Goal: Task Accomplishment & Management: Manage account settings

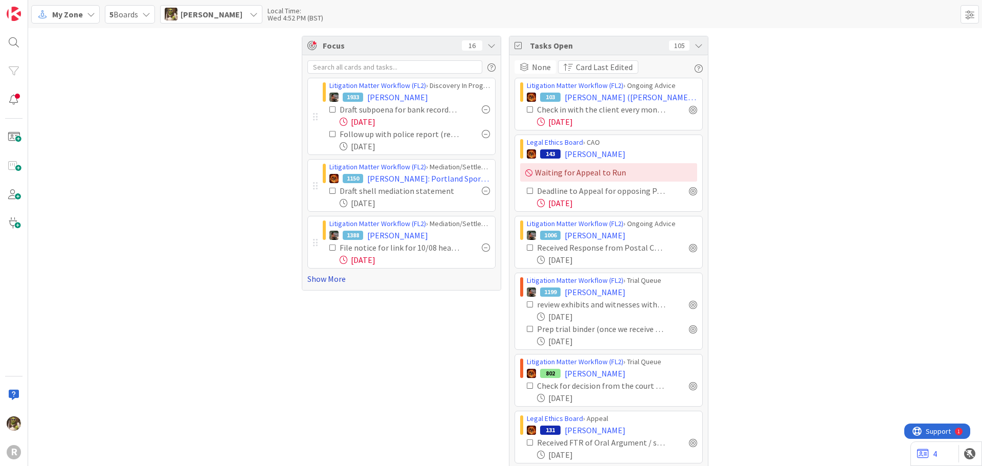
click at [327, 278] on link "Show More" at bounding box center [401, 279] width 188 height 12
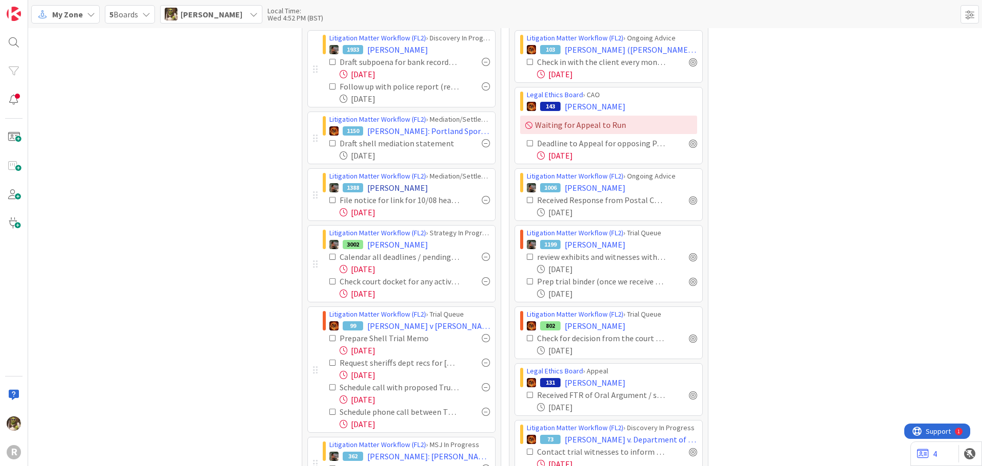
scroll to position [102, 0]
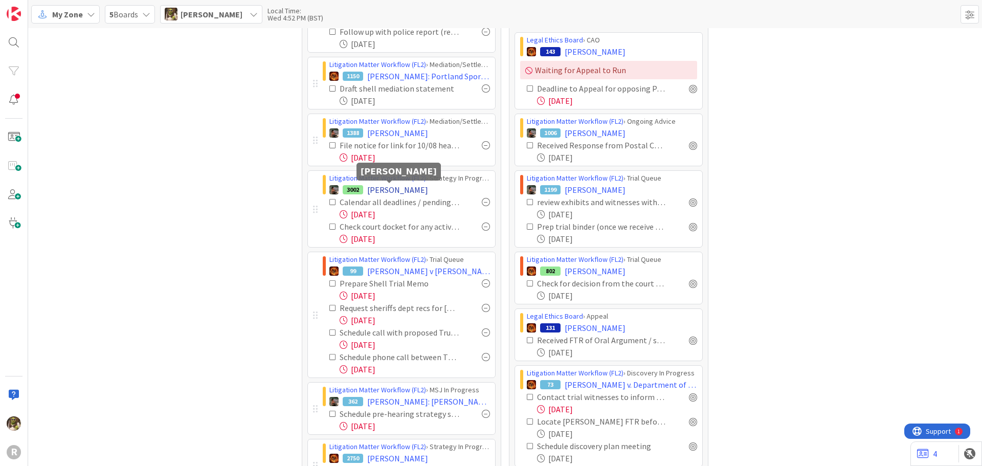
click at [385, 188] on span "[PERSON_NAME]" at bounding box center [397, 190] width 61 height 12
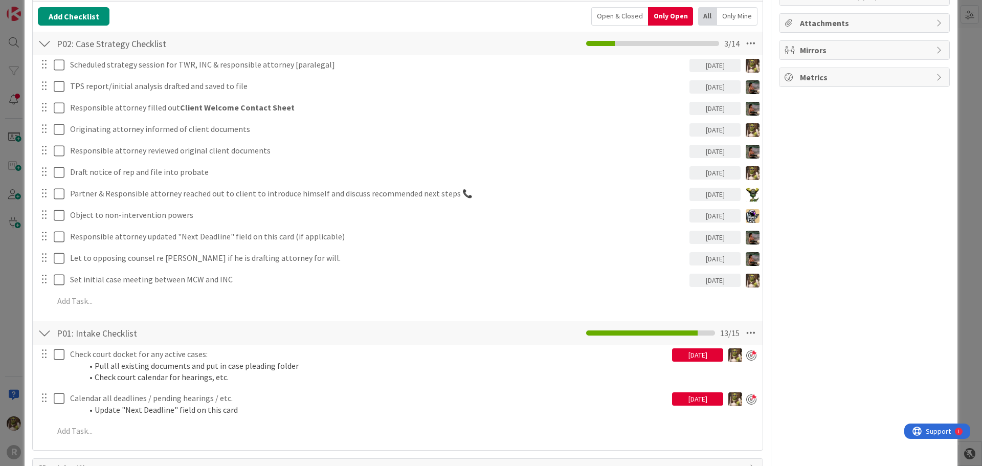
scroll to position [256, 0]
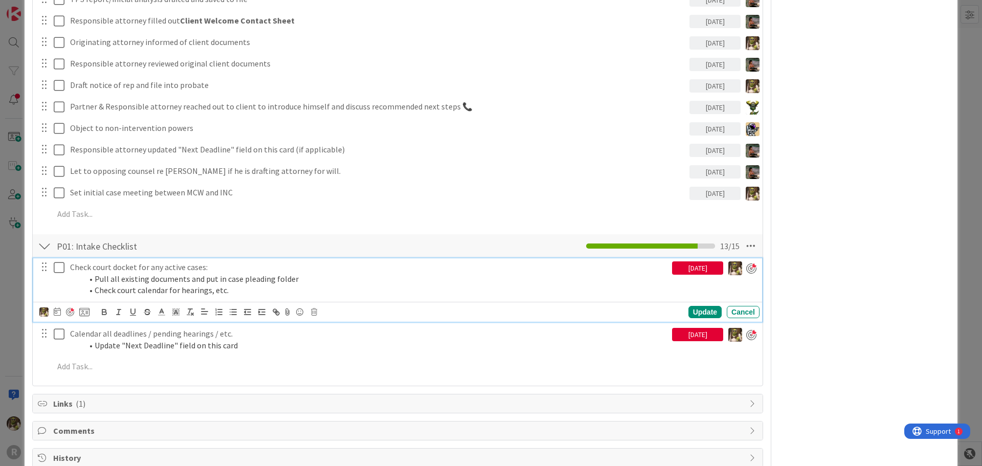
click at [112, 265] on p "Check court docket for any active cases:" at bounding box center [369, 267] width 598 height 12
click at [60, 311] on icon at bounding box center [57, 311] width 7 height 8
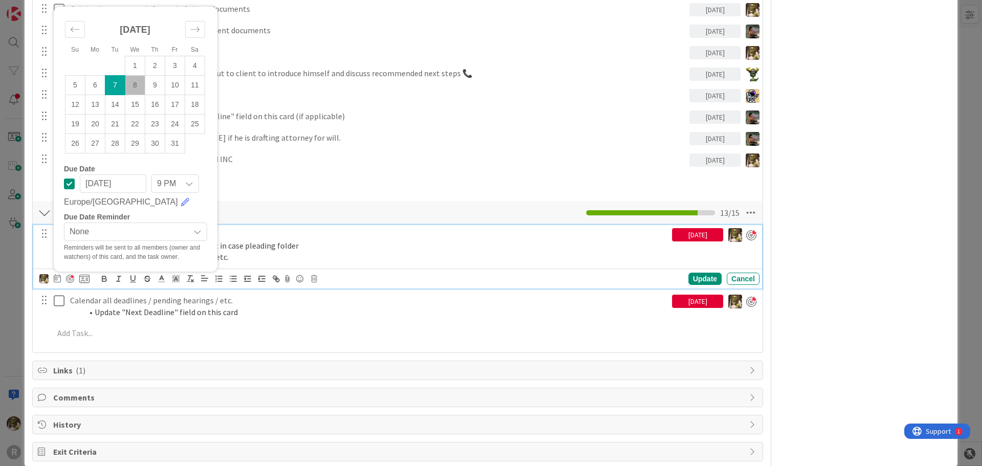
click at [138, 153] on td "29" at bounding box center [135, 143] width 20 height 19
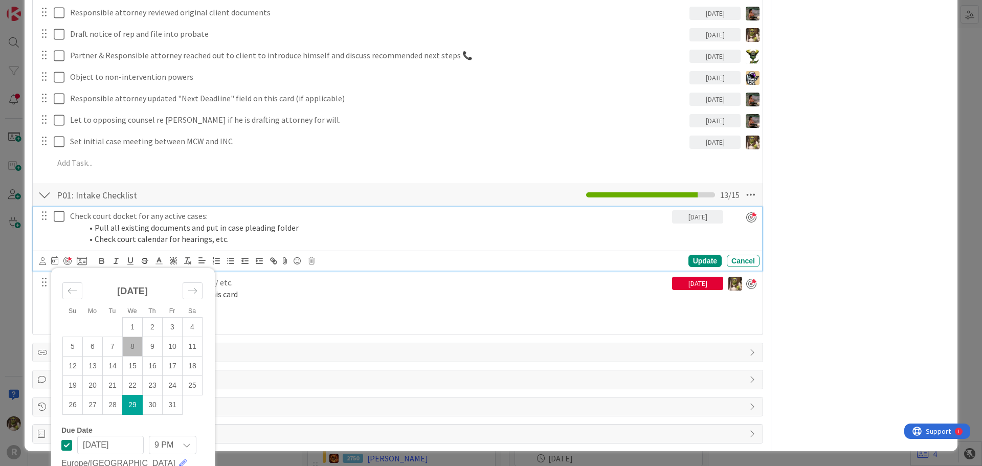
click at [132, 350] on td "8" at bounding box center [133, 346] width 20 height 19
type input "[DATE]"
click at [704, 257] on div "Update" at bounding box center [704, 261] width 33 height 12
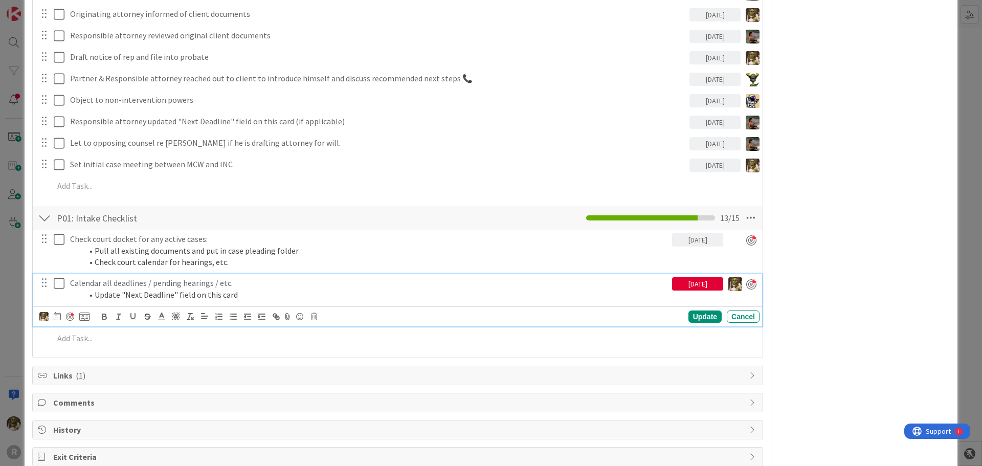
click at [98, 296] on div "Calendar all deadlines / pending hearings / etc. Update "Next Deadline" field o…" at bounding box center [397, 300] width 729 height 52
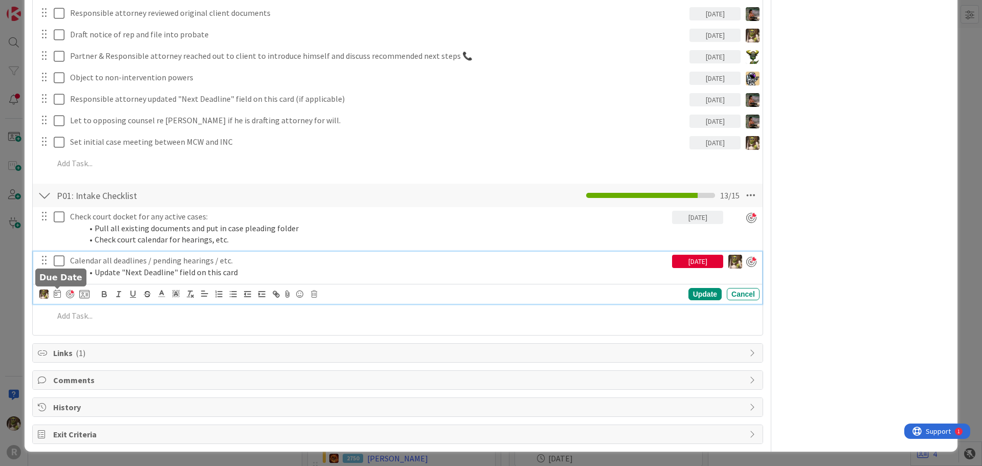
click at [61, 292] on div at bounding box center [64, 294] width 50 height 12
click at [57, 294] on icon at bounding box center [57, 293] width 7 height 8
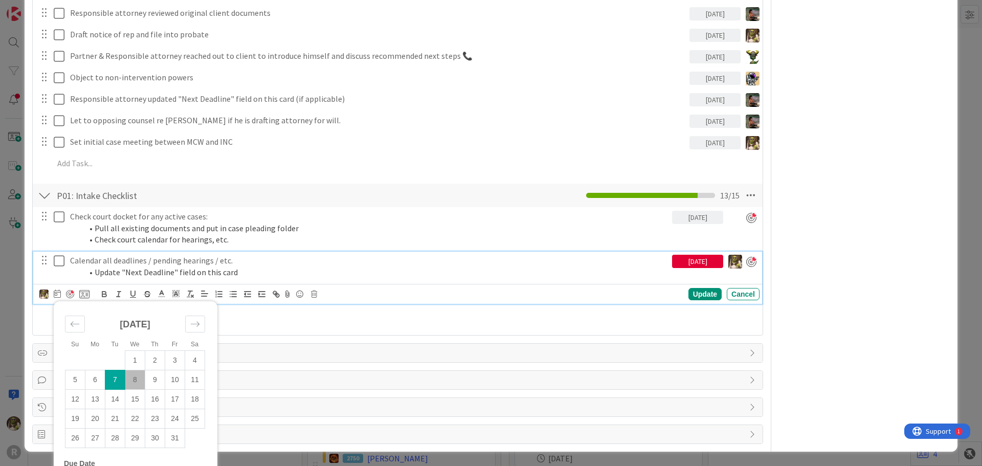
click at [136, 384] on td "8" at bounding box center [135, 379] width 20 height 19
type input "[DATE]"
click at [697, 297] on div "Update" at bounding box center [704, 294] width 33 height 12
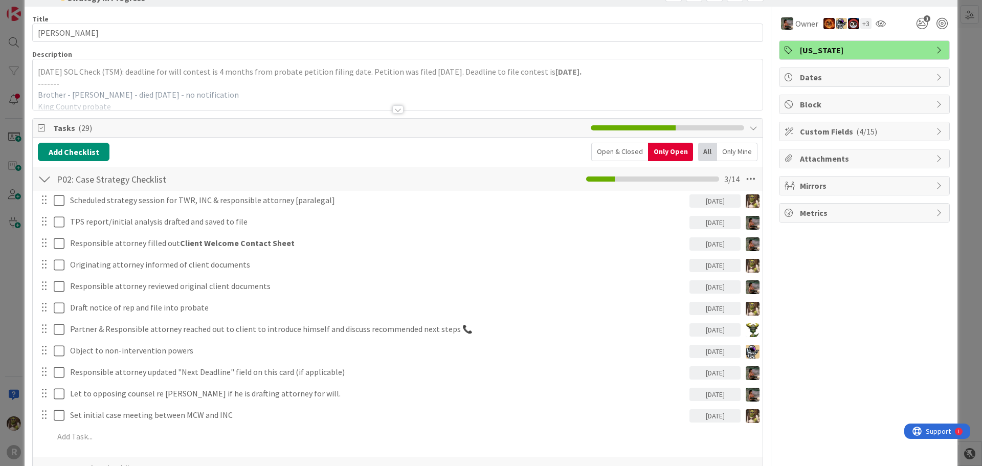
scroll to position [0, 0]
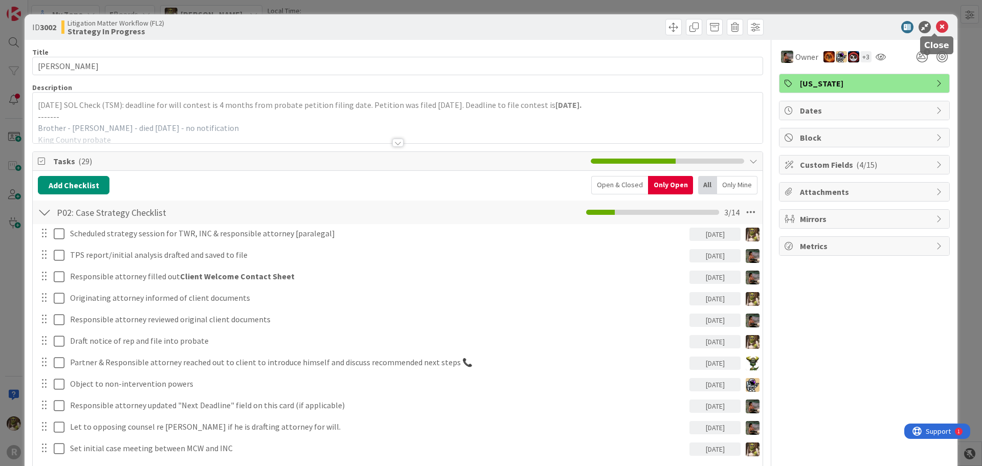
click at [936, 31] on icon at bounding box center [942, 27] width 12 height 12
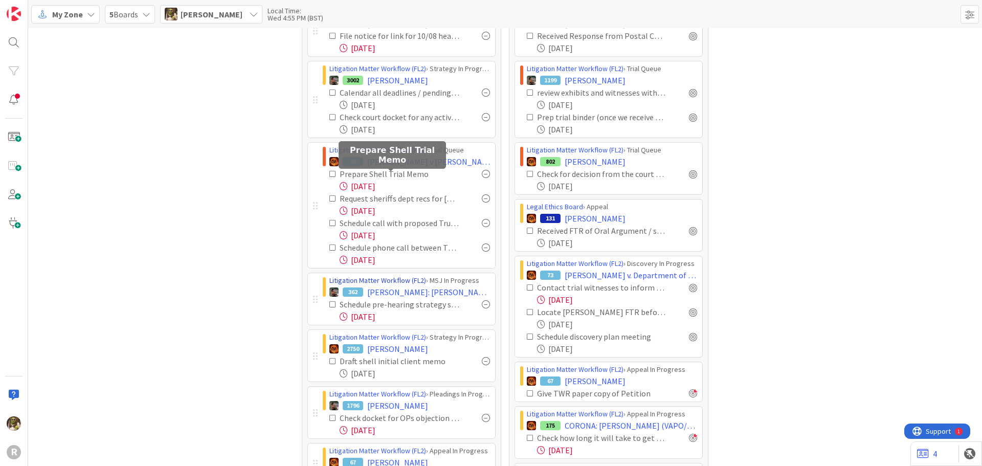
scroll to position [205, 0]
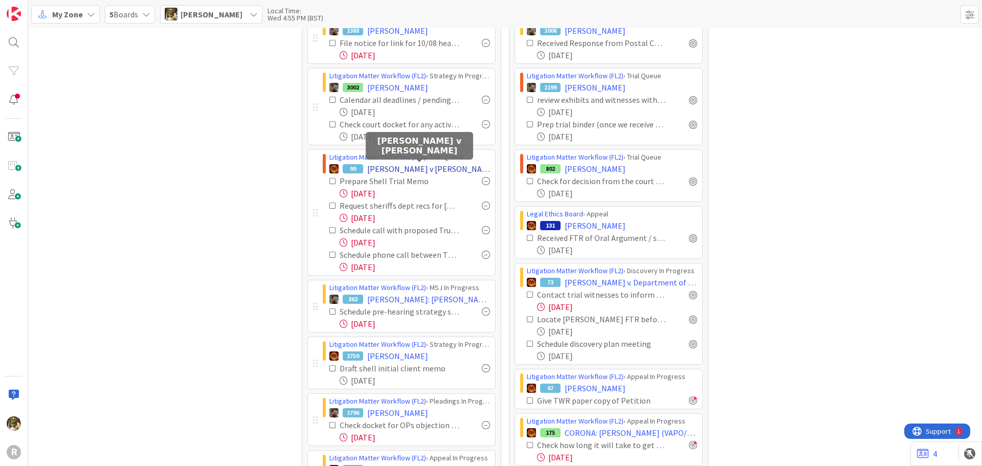
click at [403, 166] on span "[PERSON_NAME] v [PERSON_NAME]" at bounding box center [428, 169] width 123 height 12
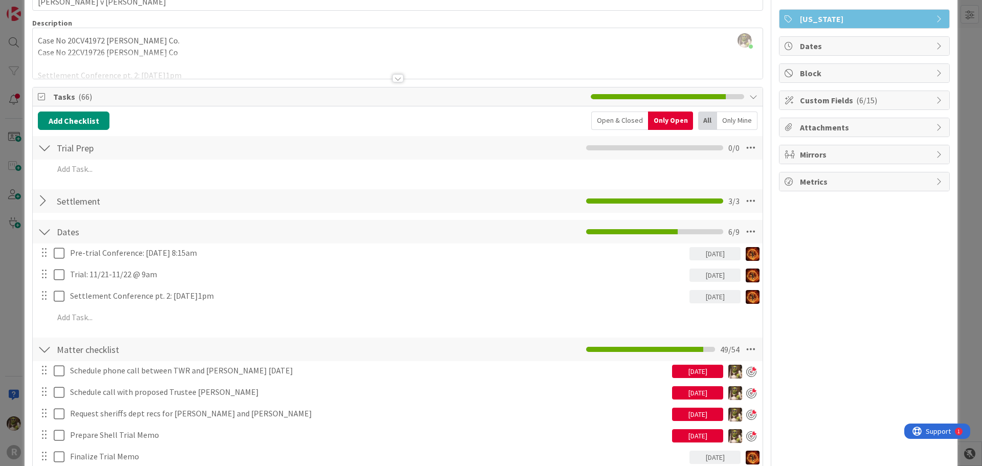
scroll to position [153, 0]
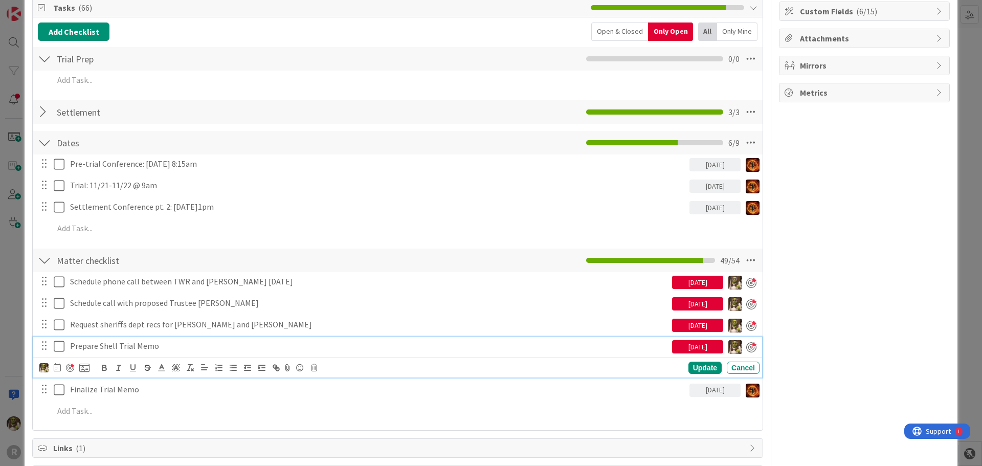
click at [108, 348] on p "Prepare Shell Trial Memo" at bounding box center [369, 346] width 598 height 12
click at [57, 366] on icon at bounding box center [57, 367] width 7 height 8
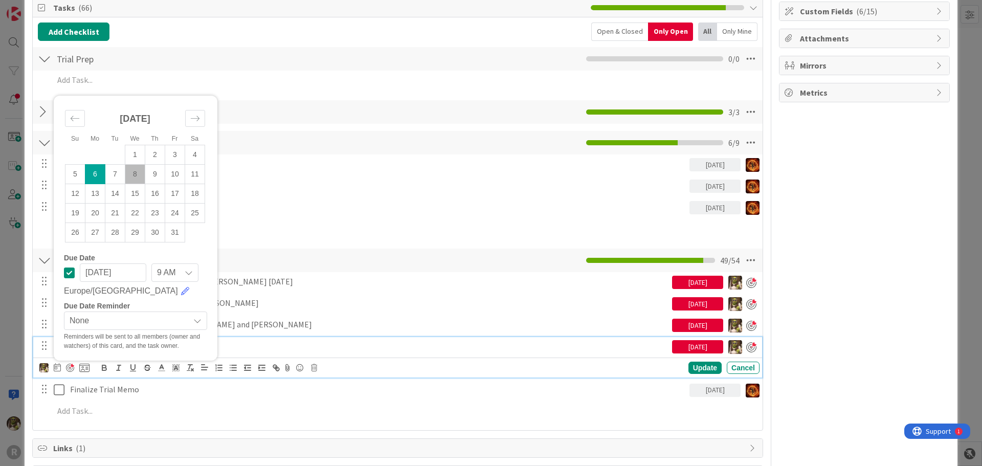
click at [138, 177] on td "8" at bounding box center [135, 173] width 20 height 19
type input "[DATE]"
click at [693, 363] on div "Update" at bounding box center [704, 368] width 33 height 12
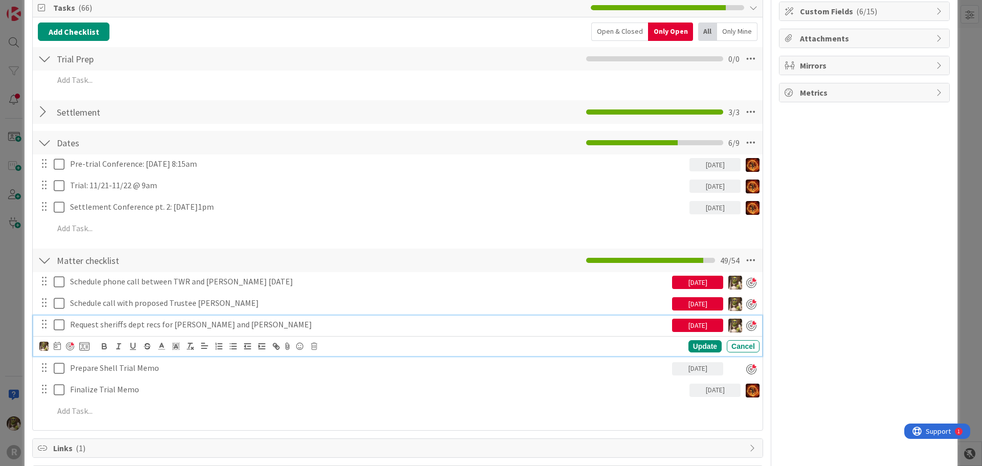
click at [103, 326] on p "Request sheriffs dept recs for [PERSON_NAME] and [PERSON_NAME]" at bounding box center [369, 325] width 598 height 12
click at [59, 345] on icon at bounding box center [57, 346] width 7 height 8
click at [137, 432] on td "8" at bounding box center [135, 431] width 20 height 19
type input "[DATE]"
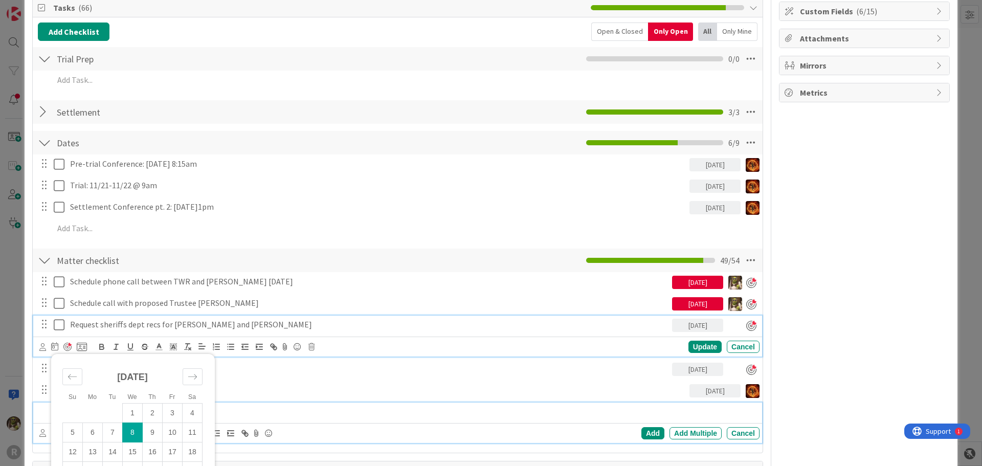
drag, startPoint x: 315, startPoint y: 407, endPoint x: 301, endPoint y: 406, distance: 13.3
click at [315, 407] on p at bounding box center [405, 412] width 702 height 12
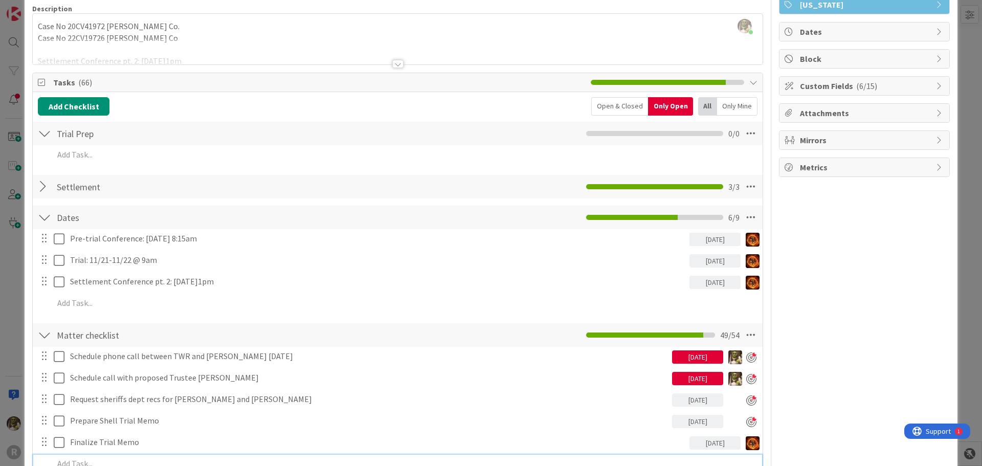
scroll to position [0, 0]
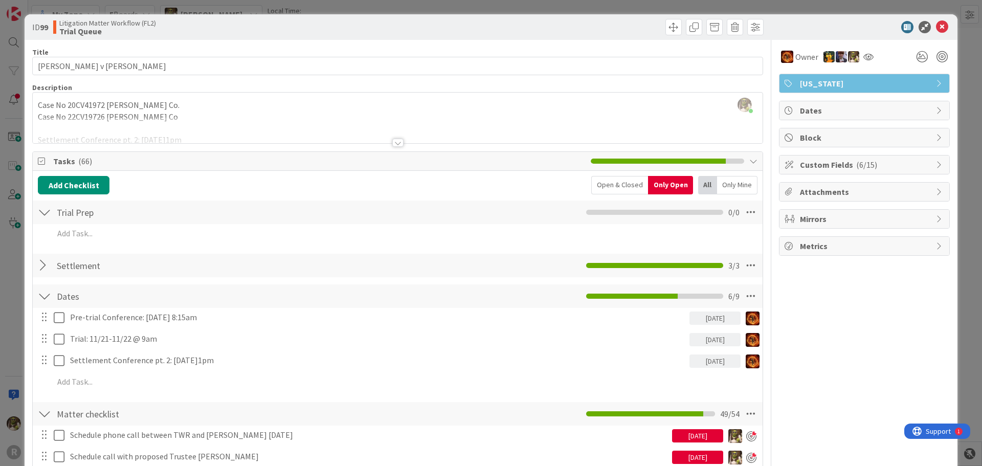
click at [921, 166] on span "Custom Fields ( 6/15 )" at bounding box center [865, 165] width 131 height 12
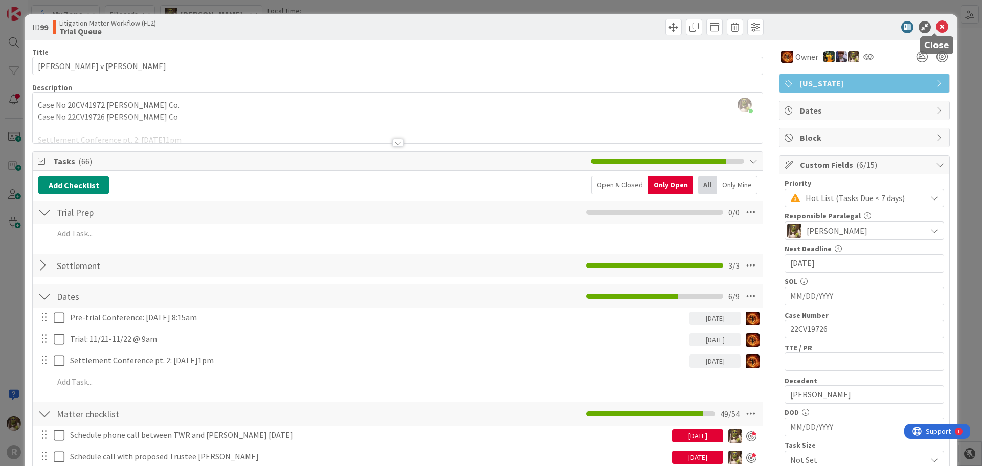
click at [936, 26] on icon at bounding box center [942, 27] width 12 height 12
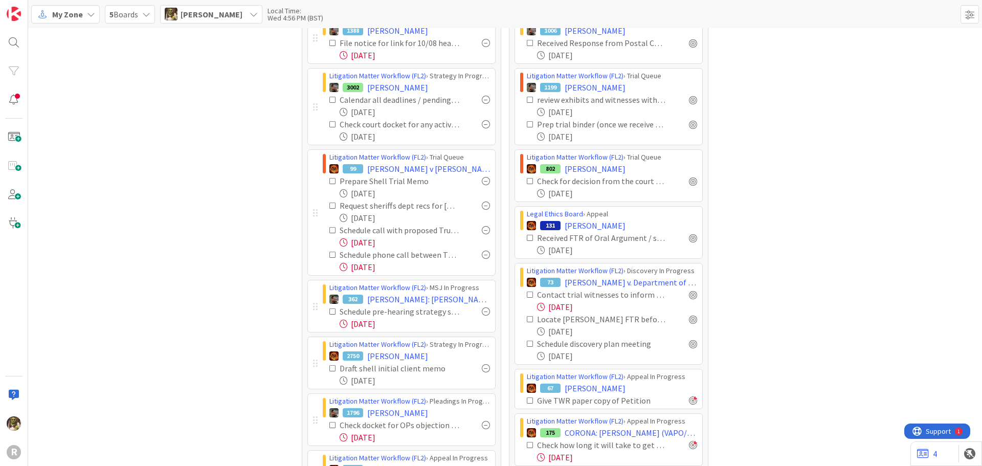
click at [118, 207] on div "Focus 16 Litigation Matter Workflow (FL2) › Discovery In Progress 1933 [PERSON_…" at bounding box center [505, 229] width 954 height 810
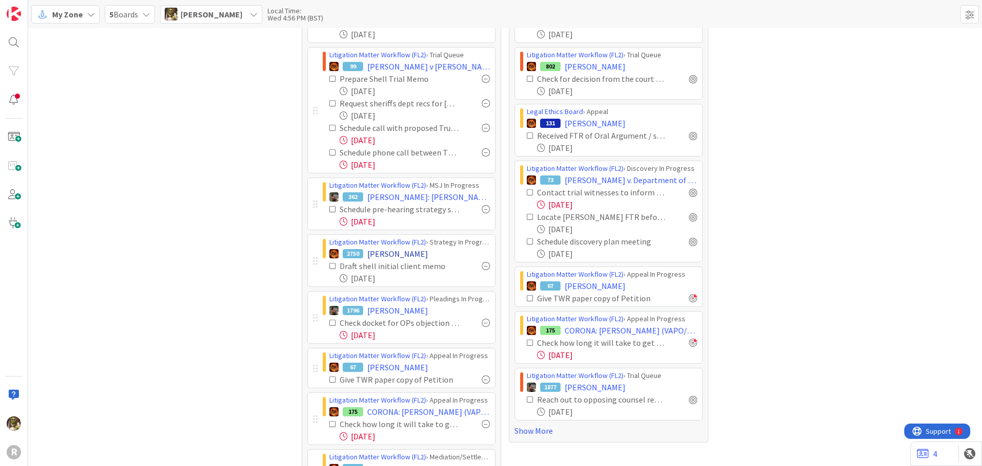
click at [388, 256] on span "[PERSON_NAME]" at bounding box center [397, 254] width 61 height 12
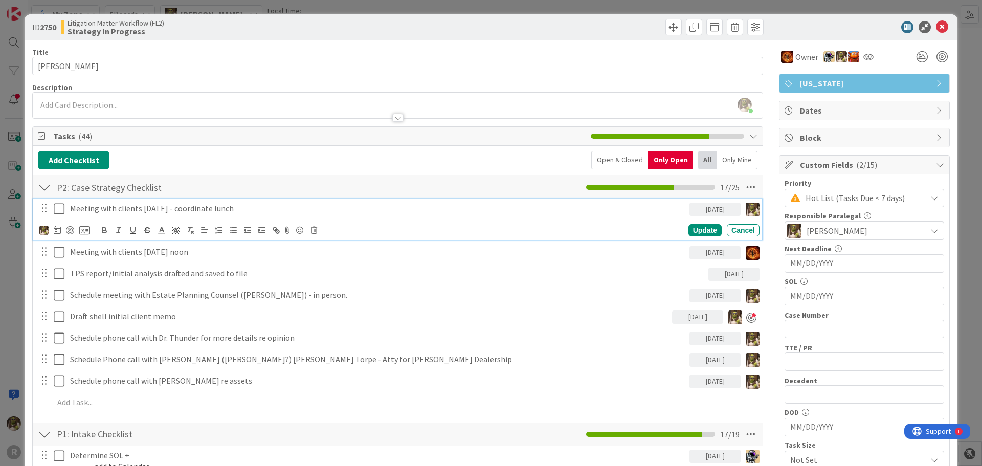
click at [106, 208] on p "Meeting with clients [DATE] - coordinate lunch" at bounding box center [377, 209] width 615 height 12
click at [72, 231] on div at bounding box center [70, 230] width 8 height 8
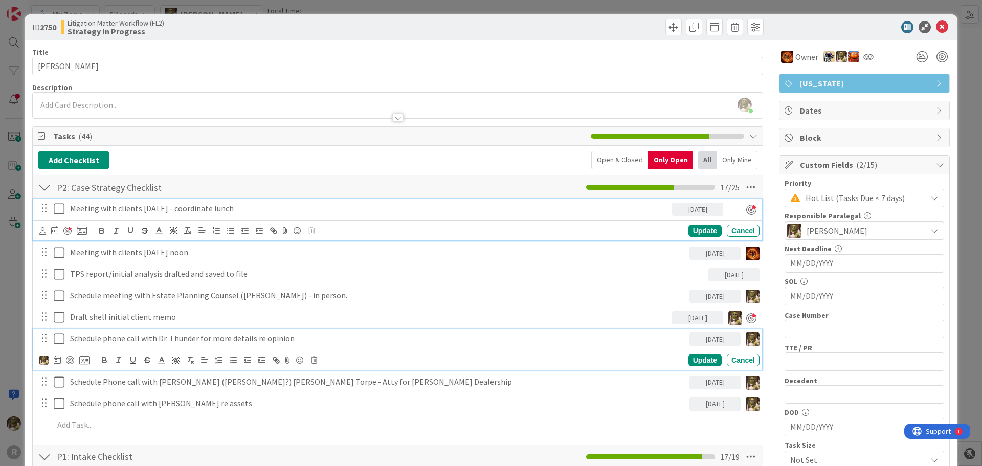
click at [133, 342] on p "Schedule phone call with Dr. Thunder for more details re opinion" at bounding box center [377, 338] width 615 height 12
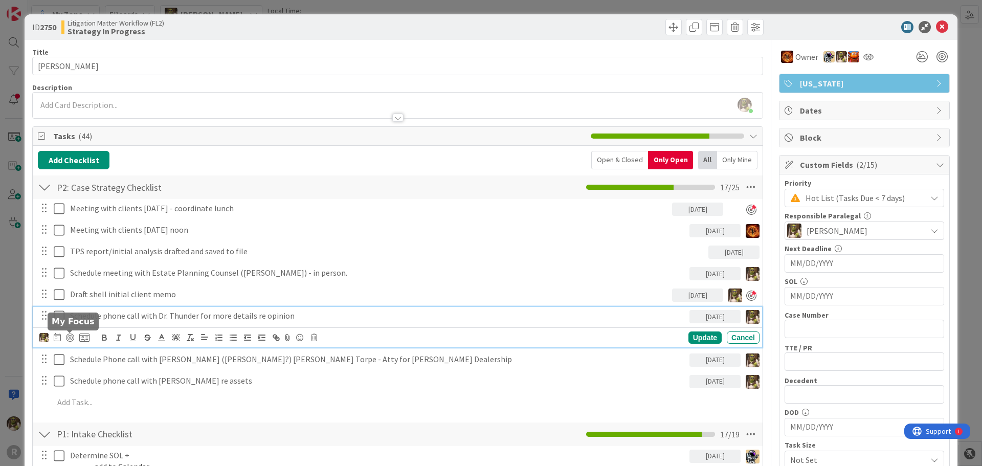
click at [75, 337] on div at bounding box center [64, 337] width 50 height 12
click at [71, 337] on div at bounding box center [70, 337] width 8 height 8
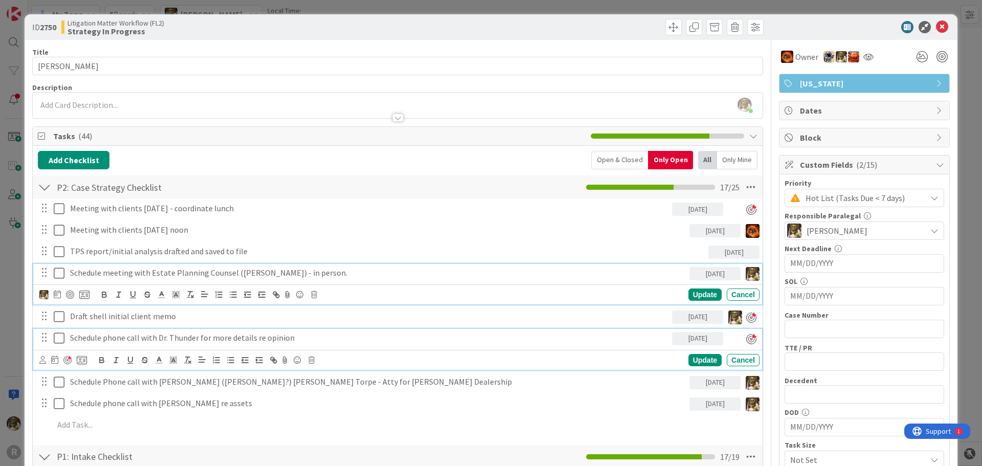
click at [145, 275] on p "Schedule meeting with Estate Planning Counsel ([PERSON_NAME]) - in person." at bounding box center [377, 273] width 615 height 12
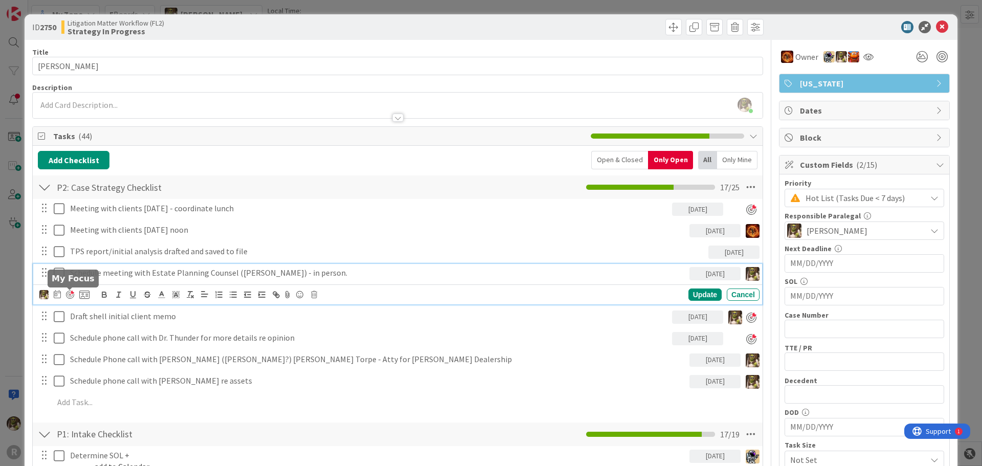
click at [68, 293] on div at bounding box center [70, 294] width 8 height 8
click at [937, 26] on icon at bounding box center [942, 27] width 12 height 12
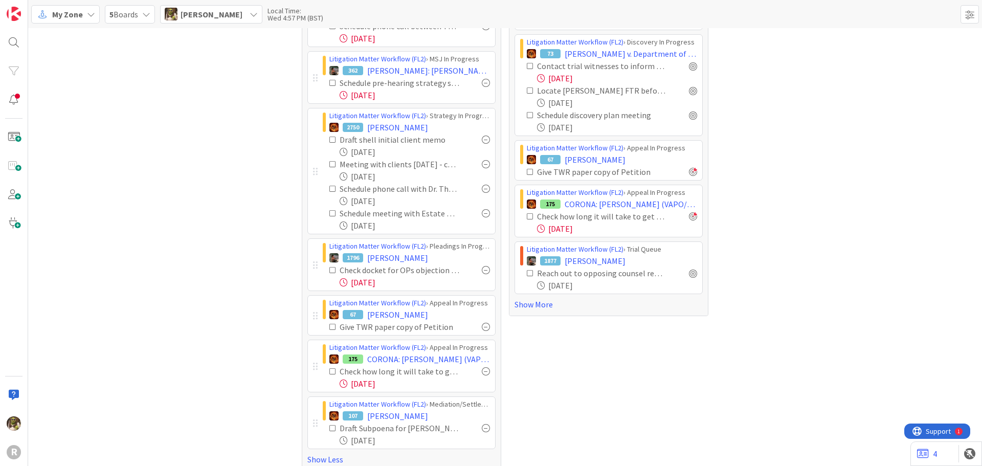
scroll to position [446, 0]
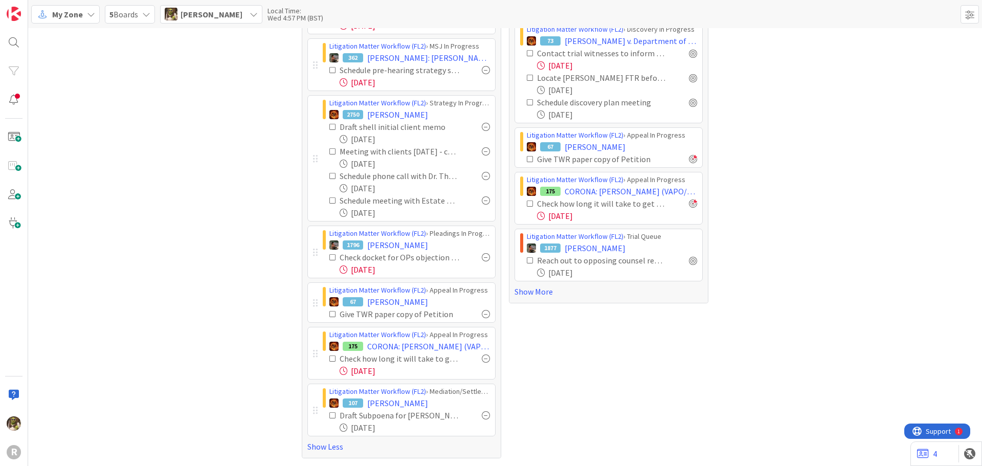
click at [484, 257] on div at bounding box center [486, 257] width 8 height 8
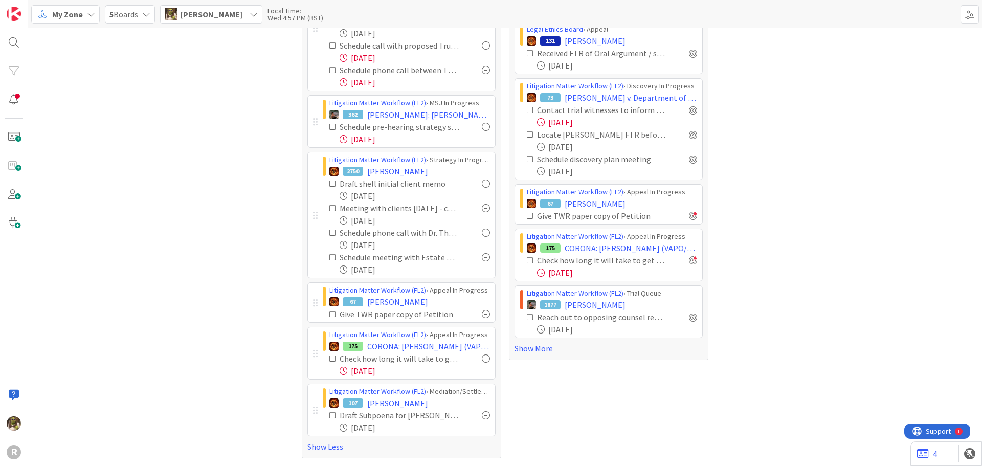
scroll to position [389, 0]
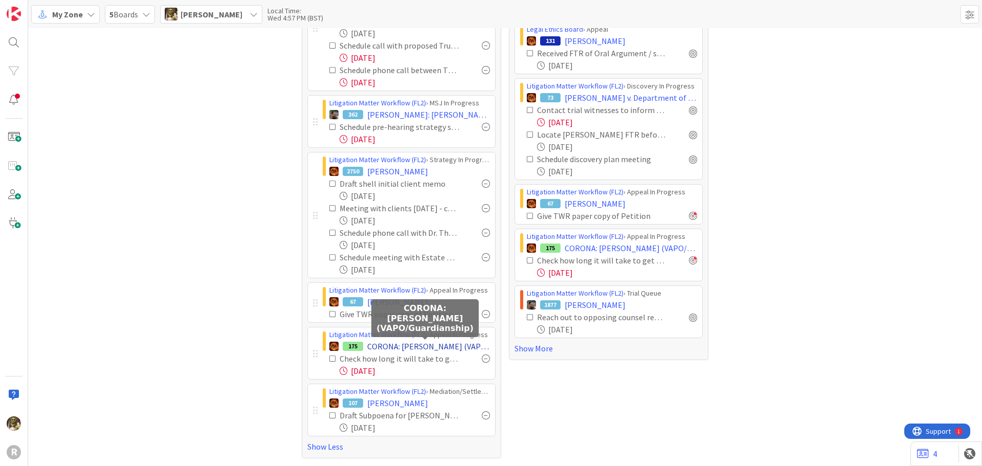
click at [417, 348] on span "CORONA: [PERSON_NAME] (VAPO/Guardianship)" at bounding box center [428, 346] width 123 height 12
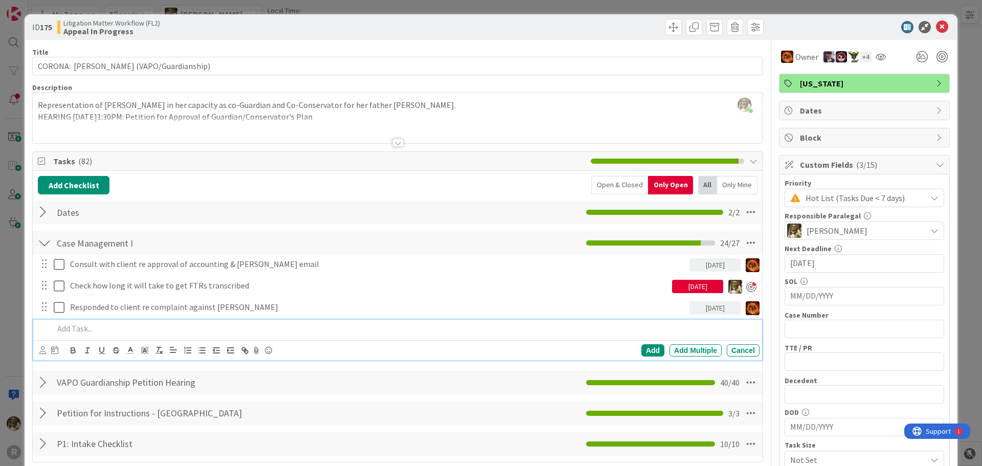
click at [80, 327] on p at bounding box center [405, 329] width 702 height 12
click at [80, 327] on p "Revieved response from transcriber re question?" at bounding box center [405, 329] width 702 height 12
drag, startPoint x: 263, startPoint y: 325, endPoint x: 18, endPoint y: 338, distance: 245.3
click at [18, 338] on div "ID 175 Litigation Matter Workflow (FL2) Appeal In Progress Title 48 / 128 CORON…" at bounding box center [491, 233] width 982 height 466
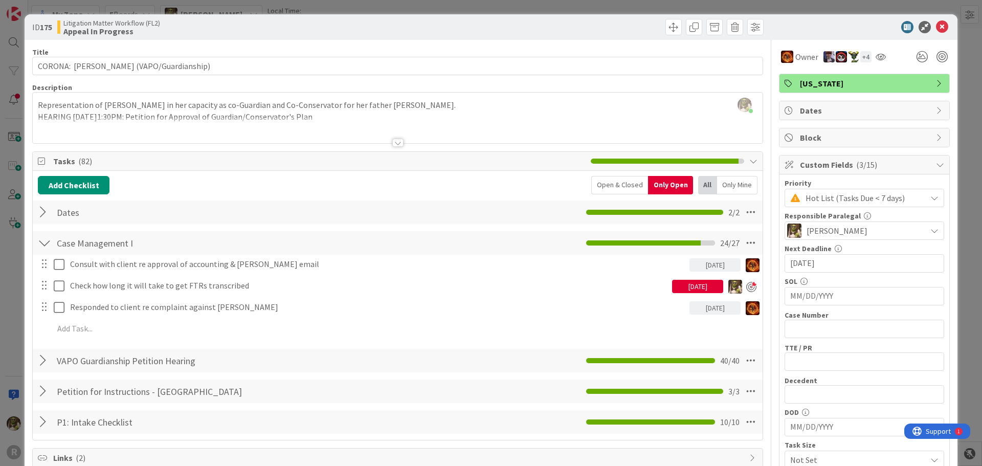
click at [746, 352] on div "Add Checklist Open & Closed Only Open All Only Mine Dates Checklist Name 5 / 64…" at bounding box center [398, 305] width 720 height 259
click at [936, 28] on icon at bounding box center [942, 27] width 12 height 12
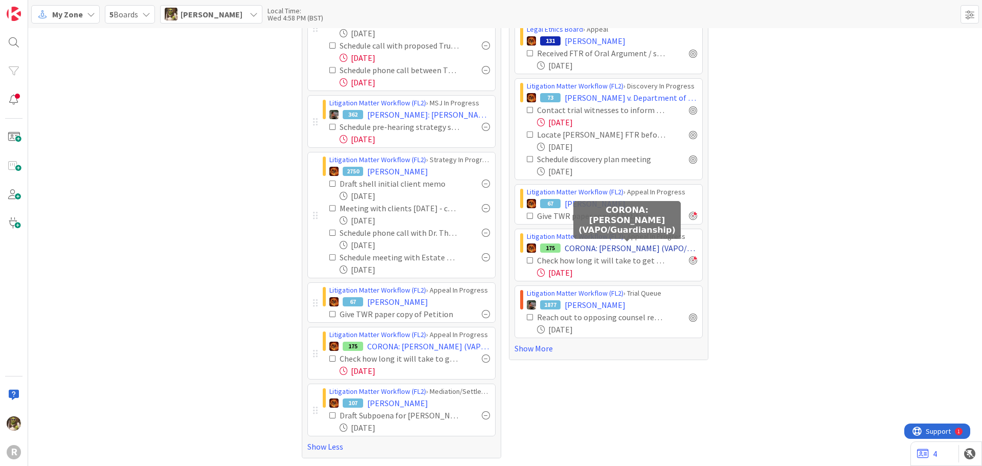
click at [599, 250] on span "CORONA: [PERSON_NAME] (VAPO/Guardianship)" at bounding box center [631, 248] width 132 height 12
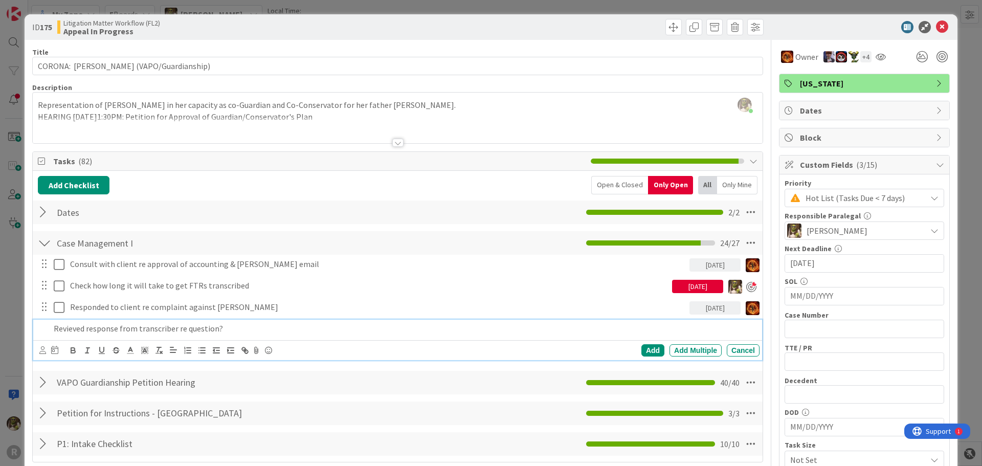
click at [108, 328] on p "Revieved response from transcriber re question?" at bounding box center [405, 329] width 702 height 12
drag, startPoint x: 231, startPoint y: 327, endPoint x: -14, endPoint y: 333, distance: 245.1
click at [0, 333] on html "R My Zone 5 Boards [PERSON_NAME] Local Time: Wed 4:58 PM (BST) Focus 18 Litigat…" at bounding box center [491, 233] width 982 height 466
click at [43, 350] on icon at bounding box center [42, 350] width 7 height 8
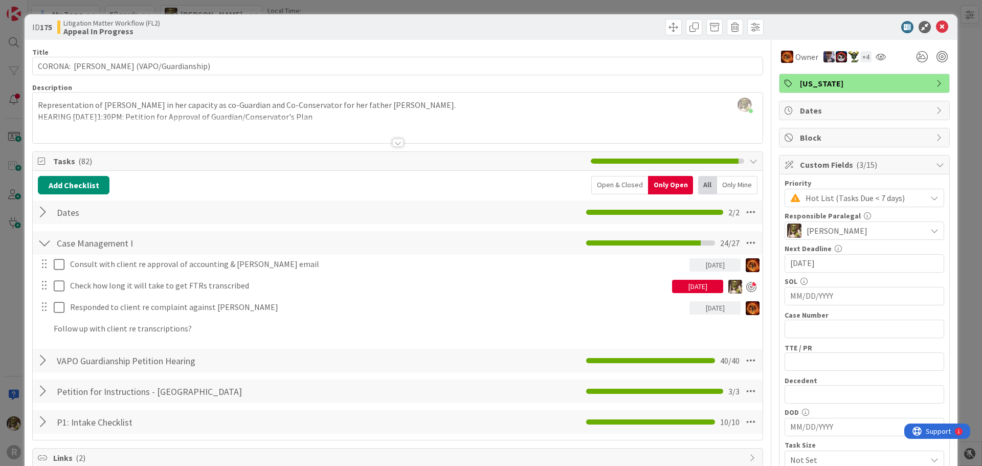
click at [0, 0] on span "[PERSON_NAME]" at bounding box center [0, 0] width 0 height 0
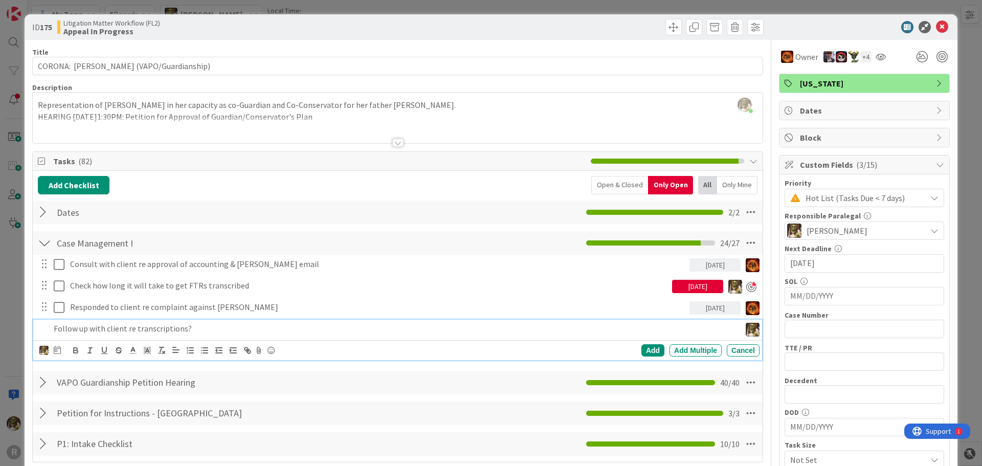
click at [78, 329] on p "Follow up with client re transcriptions?" at bounding box center [395, 329] width 683 height 12
click at [56, 346] on icon at bounding box center [57, 350] width 7 height 8
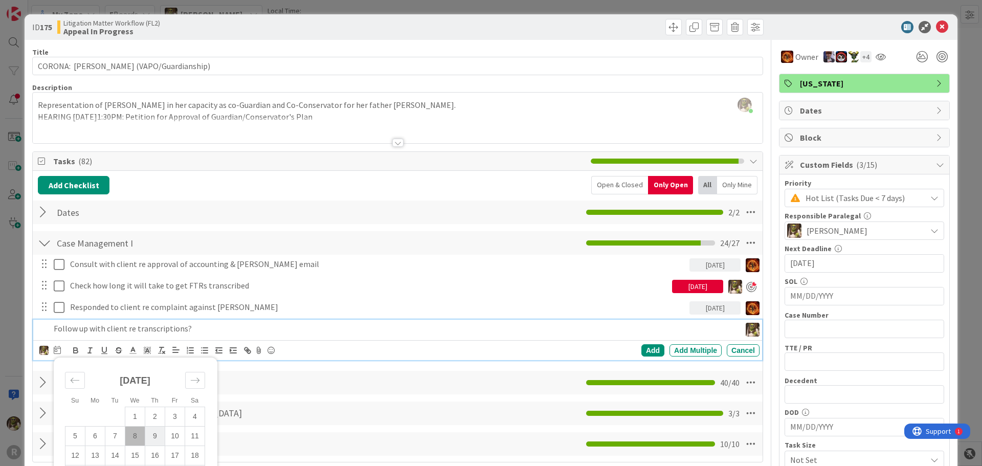
click at [162, 439] on td "9" at bounding box center [155, 435] width 20 height 19
type input "[DATE]"
click at [642, 353] on div "Add" at bounding box center [652, 350] width 23 height 12
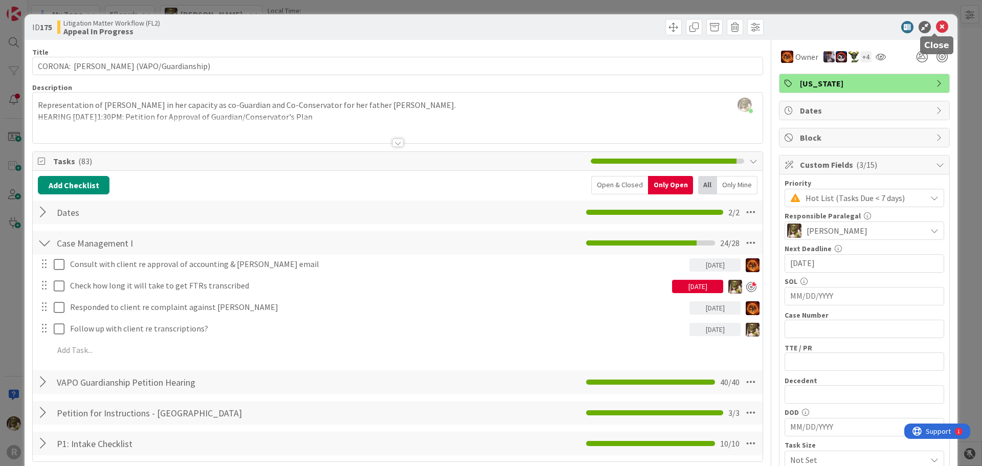
click at [936, 27] on icon at bounding box center [942, 27] width 12 height 12
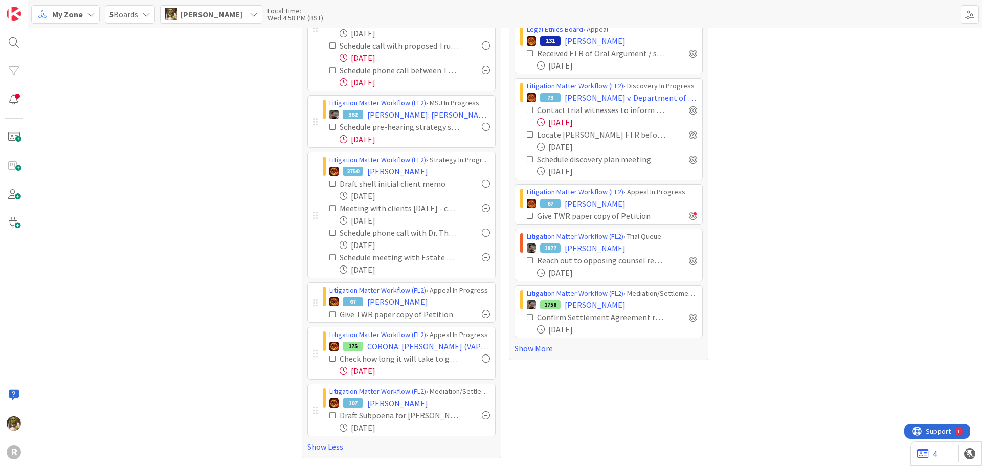
click at [482, 415] on div at bounding box center [486, 415] width 8 height 8
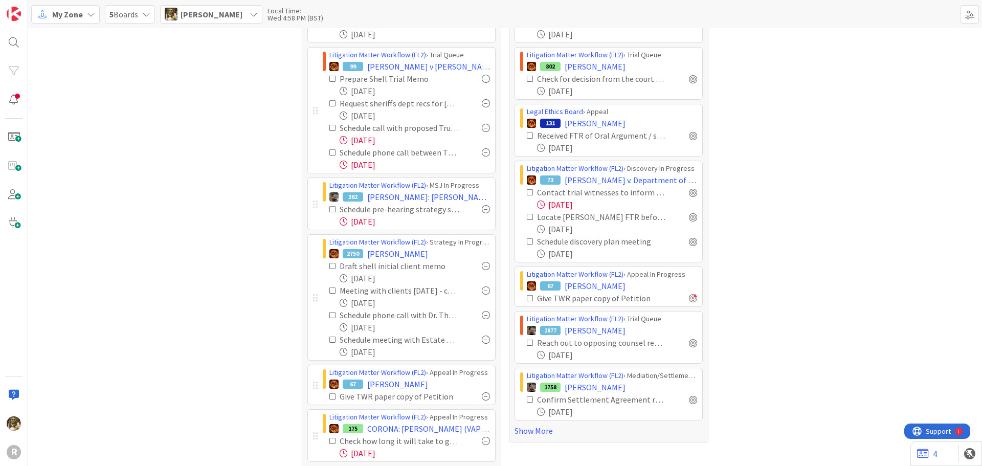
scroll to position [332, 0]
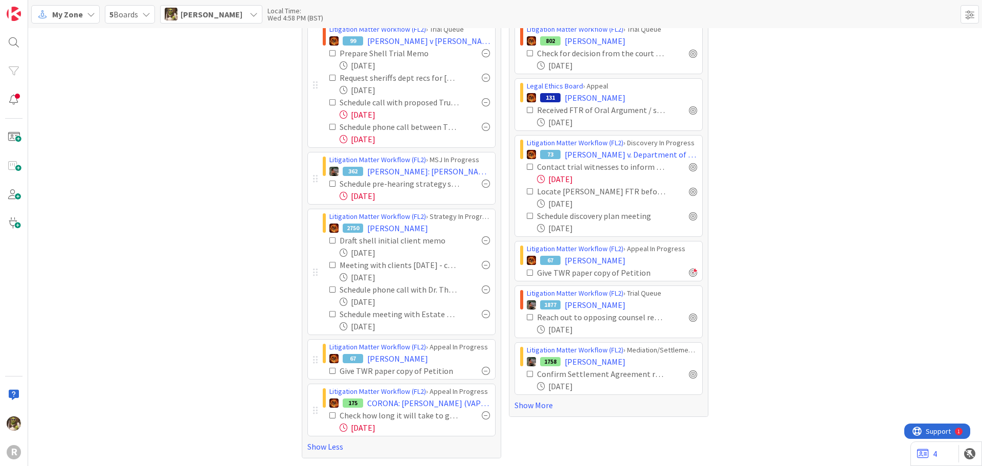
click at [527, 166] on icon at bounding box center [530, 166] width 7 height 7
click at [527, 165] on icon at bounding box center [530, 166] width 7 height 7
click at [541, 403] on link "Show More" at bounding box center [609, 405] width 188 height 12
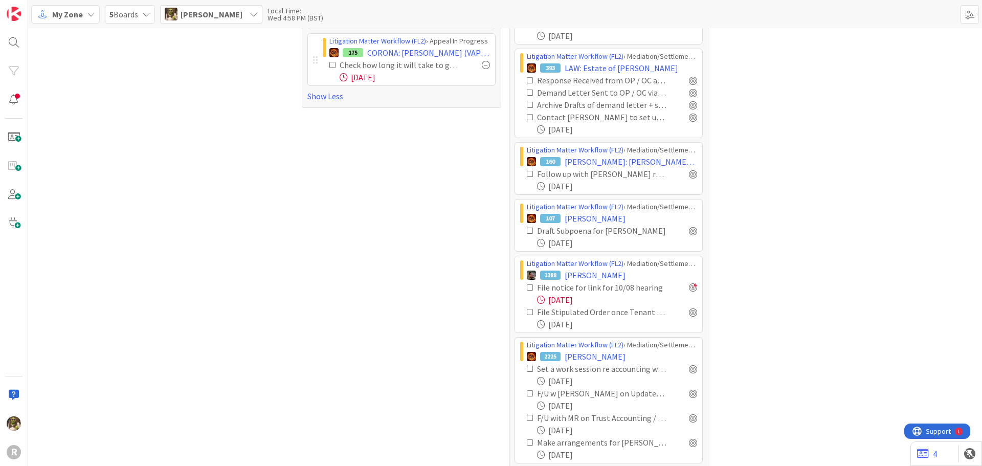
scroll to position [690, 0]
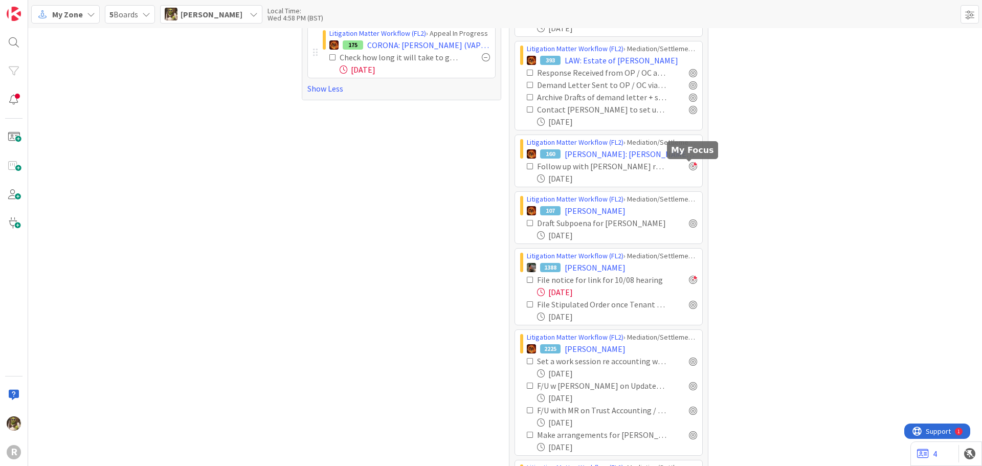
click at [690, 166] on div at bounding box center [693, 166] width 8 height 8
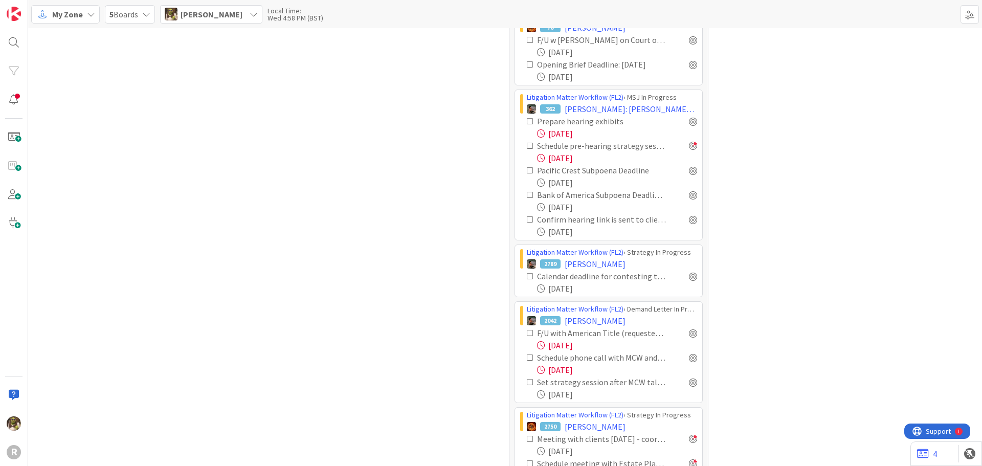
scroll to position [2941, 0]
click at [691, 170] on div at bounding box center [693, 171] width 8 height 8
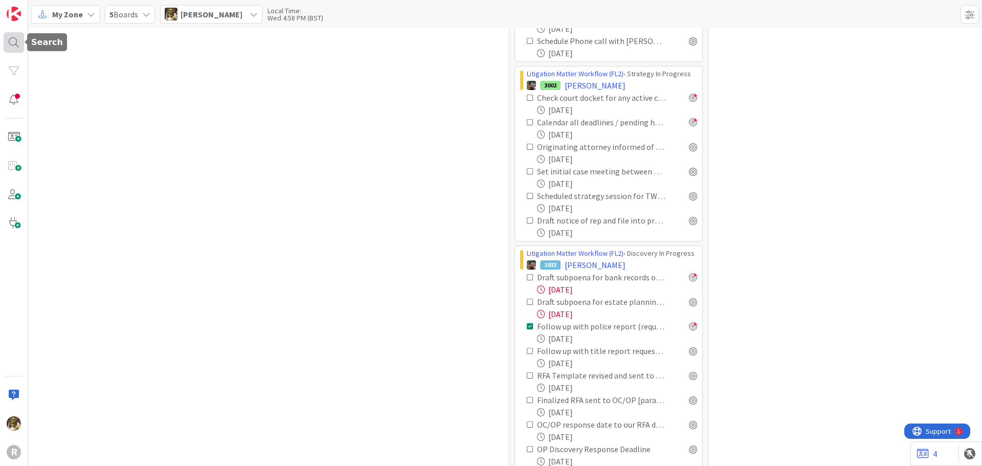
click at [15, 37] on div at bounding box center [14, 42] width 20 height 20
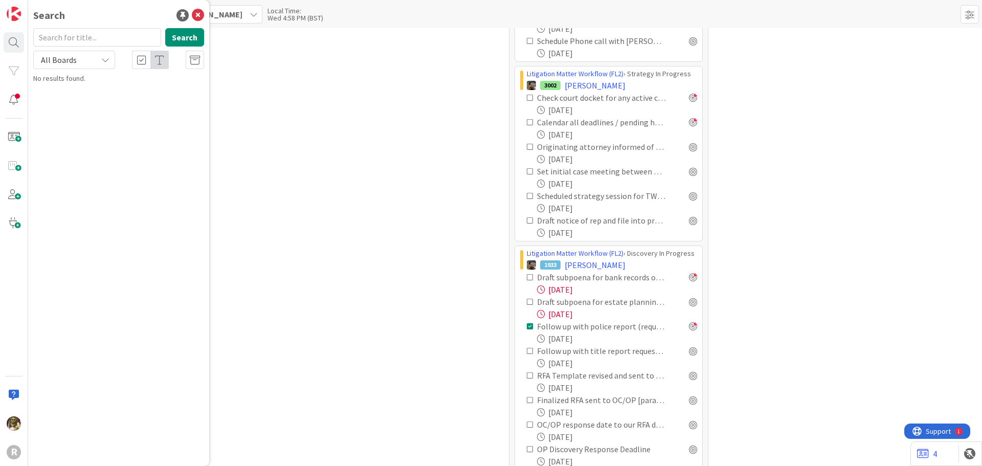
click at [104, 36] on input "text" at bounding box center [97, 37] width 128 height 18
type input "sivetz"
click at [119, 84] on div "Litigation Matter Workflow (FL2) › MSJ In Progress" at bounding box center [126, 80] width 157 height 9
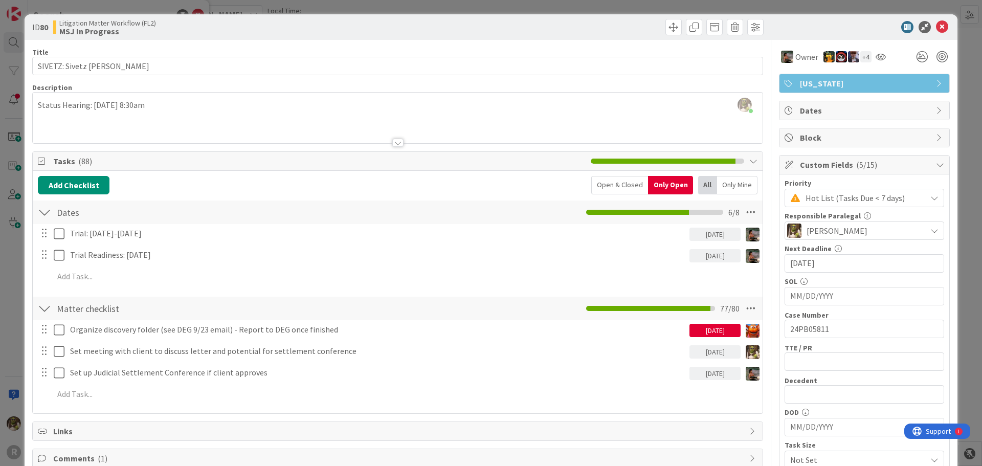
click at [617, 186] on div "Open & Closed" at bounding box center [619, 185] width 57 height 18
click at [608, 185] on div "Open & Closed" at bounding box center [619, 185] width 57 height 18
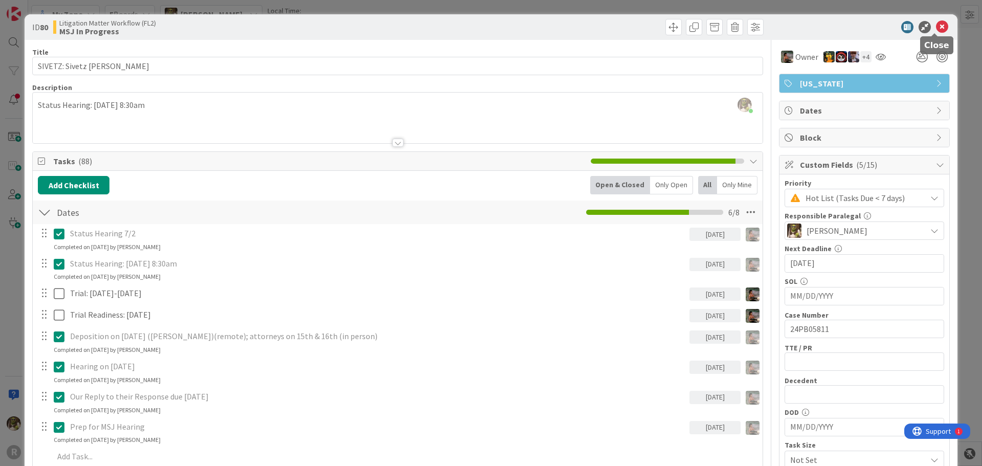
click at [936, 28] on icon at bounding box center [942, 27] width 12 height 12
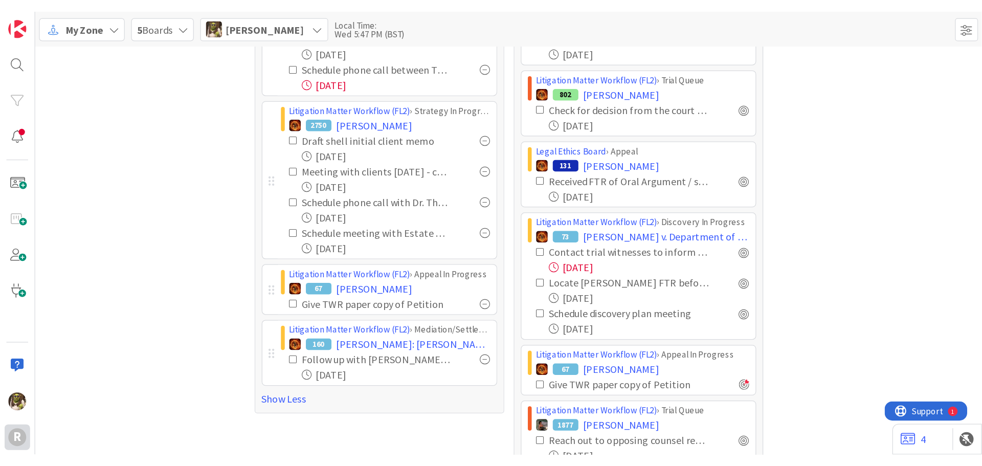
scroll to position [307, 0]
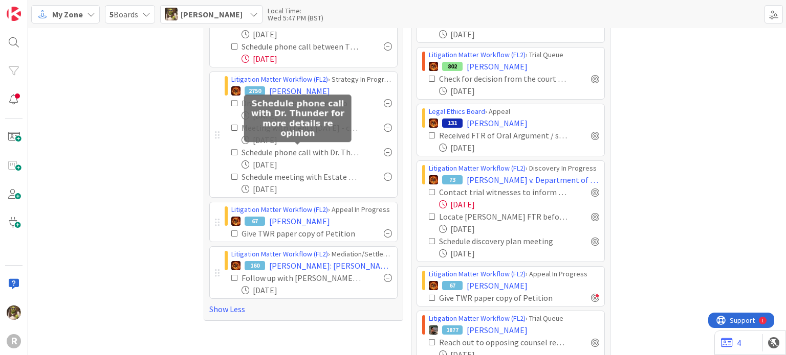
drag, startPoint x: 350, startPoint y: 172, endPoint x: 317, endPoint y: 108, distance: 71.4
click at [317, 108] on body "R My Zone 5 Boards [PERSON_NAME] Local Time: Wed 5:47 PM (BST) Focus 13 Litigat…" at bounding box center [393, 177] width 786 height 355
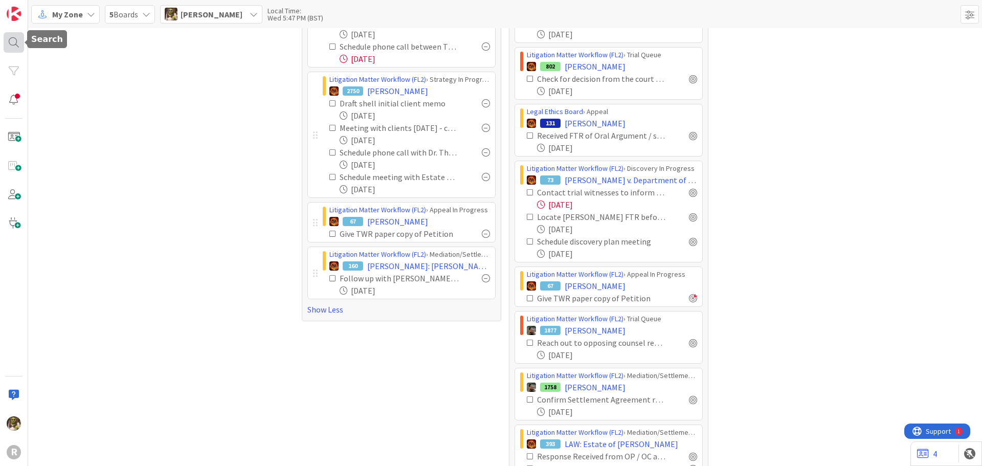
click at [16, 38] on div at bounding box center [14, 42] width 20 height 20
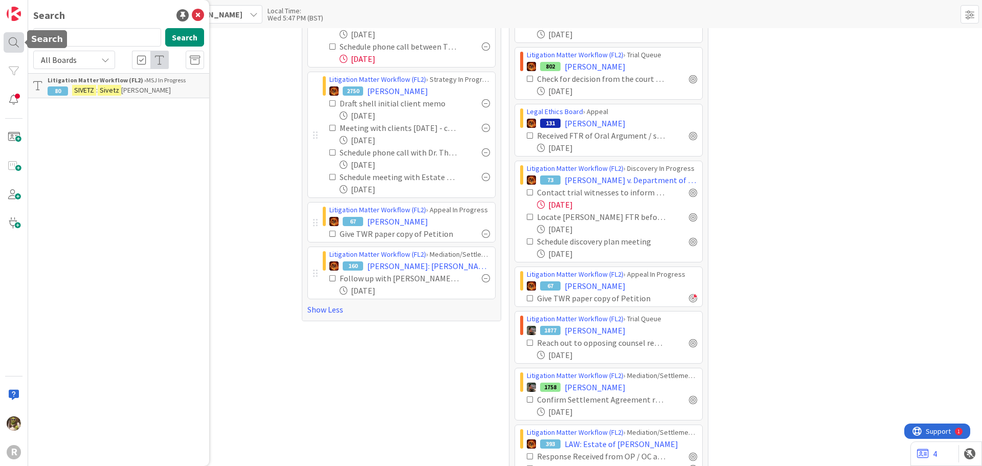
drag, startPoint x: 90, startPoint y: 43, endPoint x: 5, endPoint y: 47, distance: 85.5
click at [13, 48] on div "R Search sivetz Search All Boards Litigation Matter Workflow (FL2) › MSJ In Pro…" at bounding box center [14, 233] width 28 height 466
type input "runstein"
click at [115, 86] on span ", [PERSON_NAME]" at bounding box center [131, 89] width 53 height 9
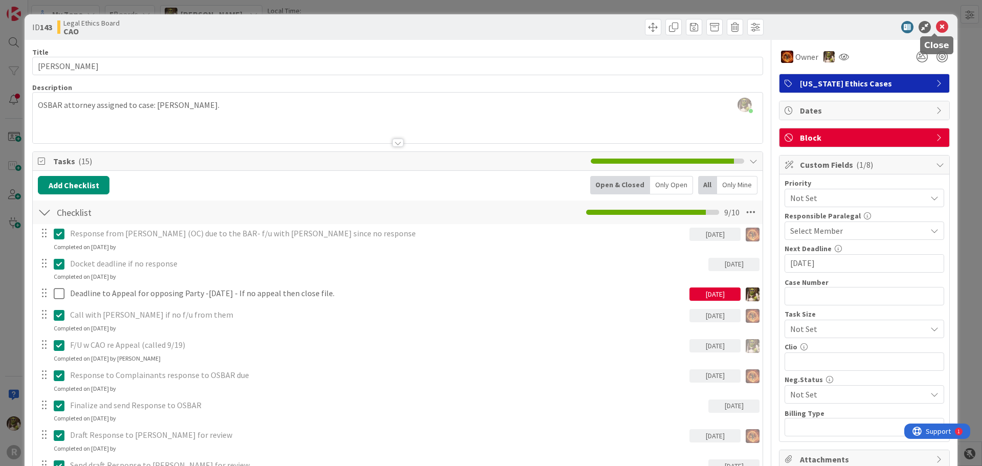
click at [936, 24] on icon at bounding box center [942, 27] width 12 height 12
